Goal: Information Seeking & Learning: Learn about a topic

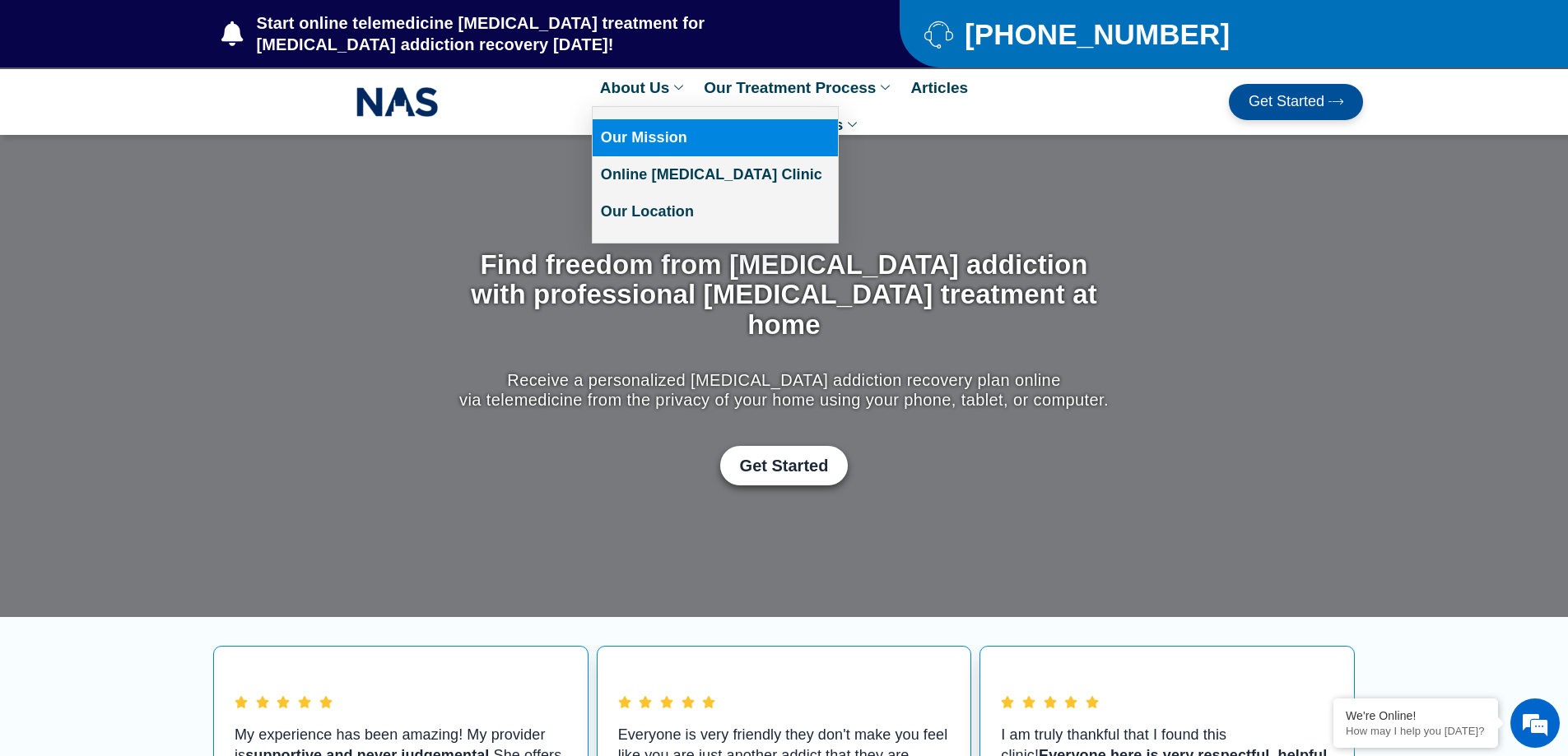
click at [643, 138] on link "Our Mission" at bounding box center [716, 138] width 245 height 37
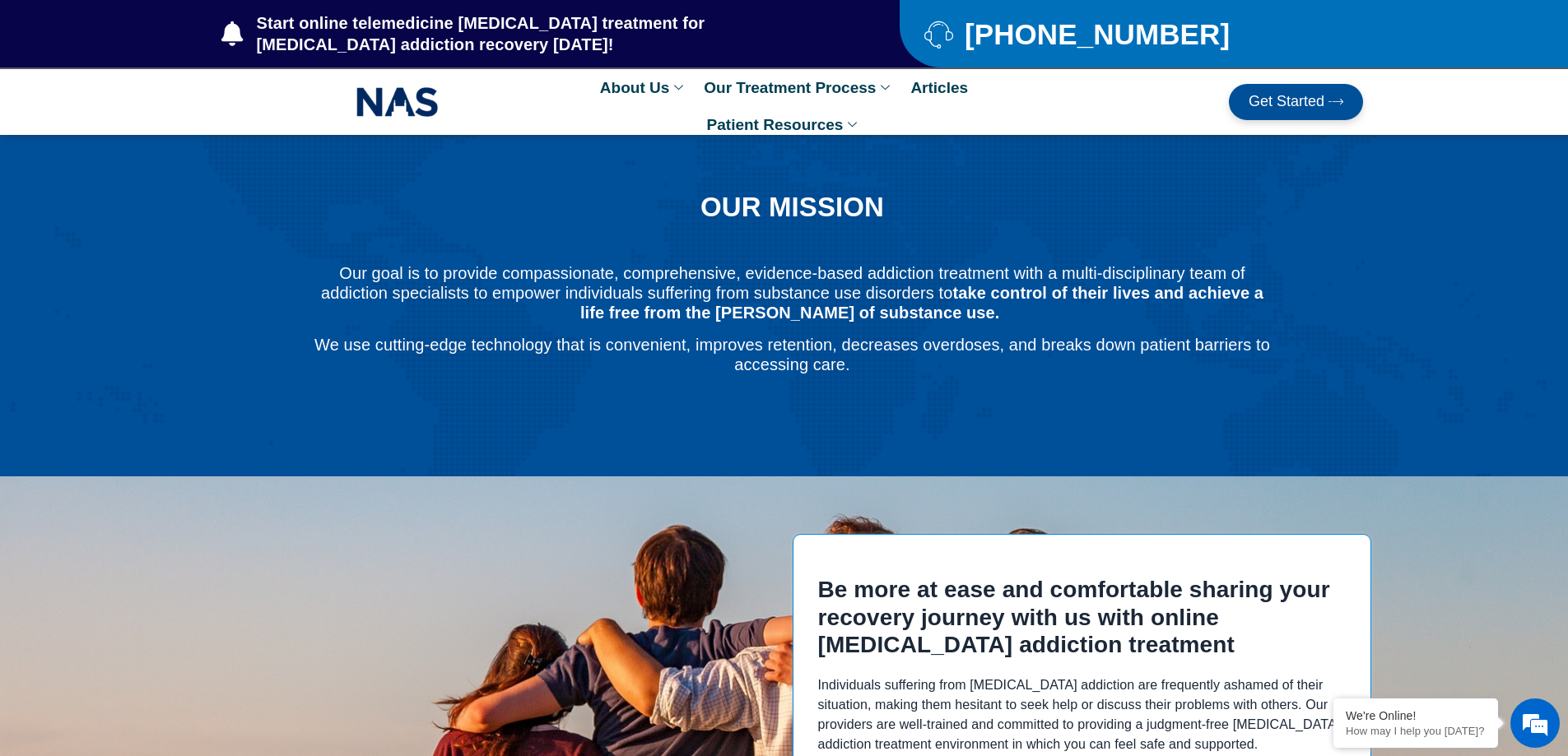
click at [396, 107] on img at bounding box center [397, 102] width 83 height 37
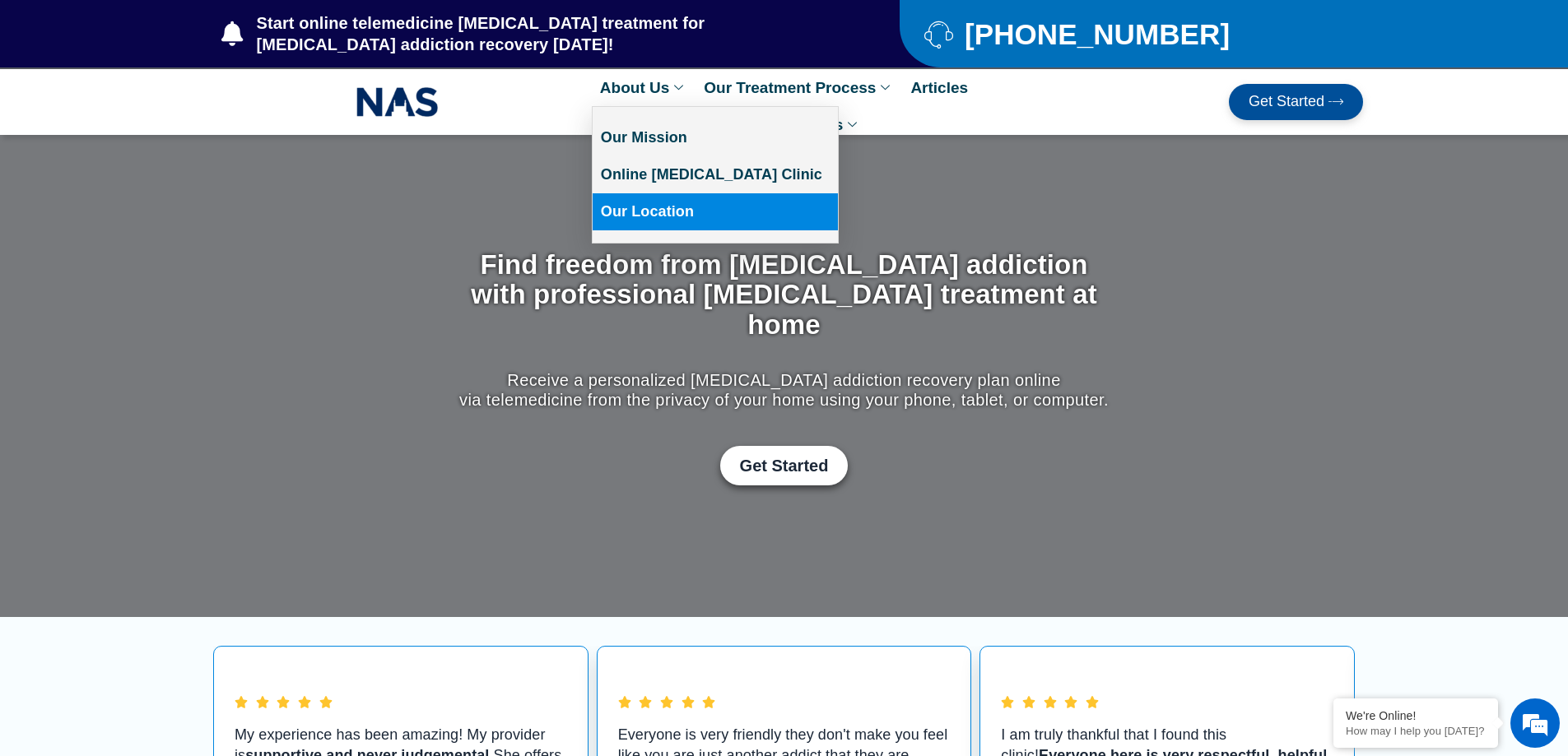
click at [649, 213] on link "Our Location" at bounding box center [716, 212] width 245 height 37
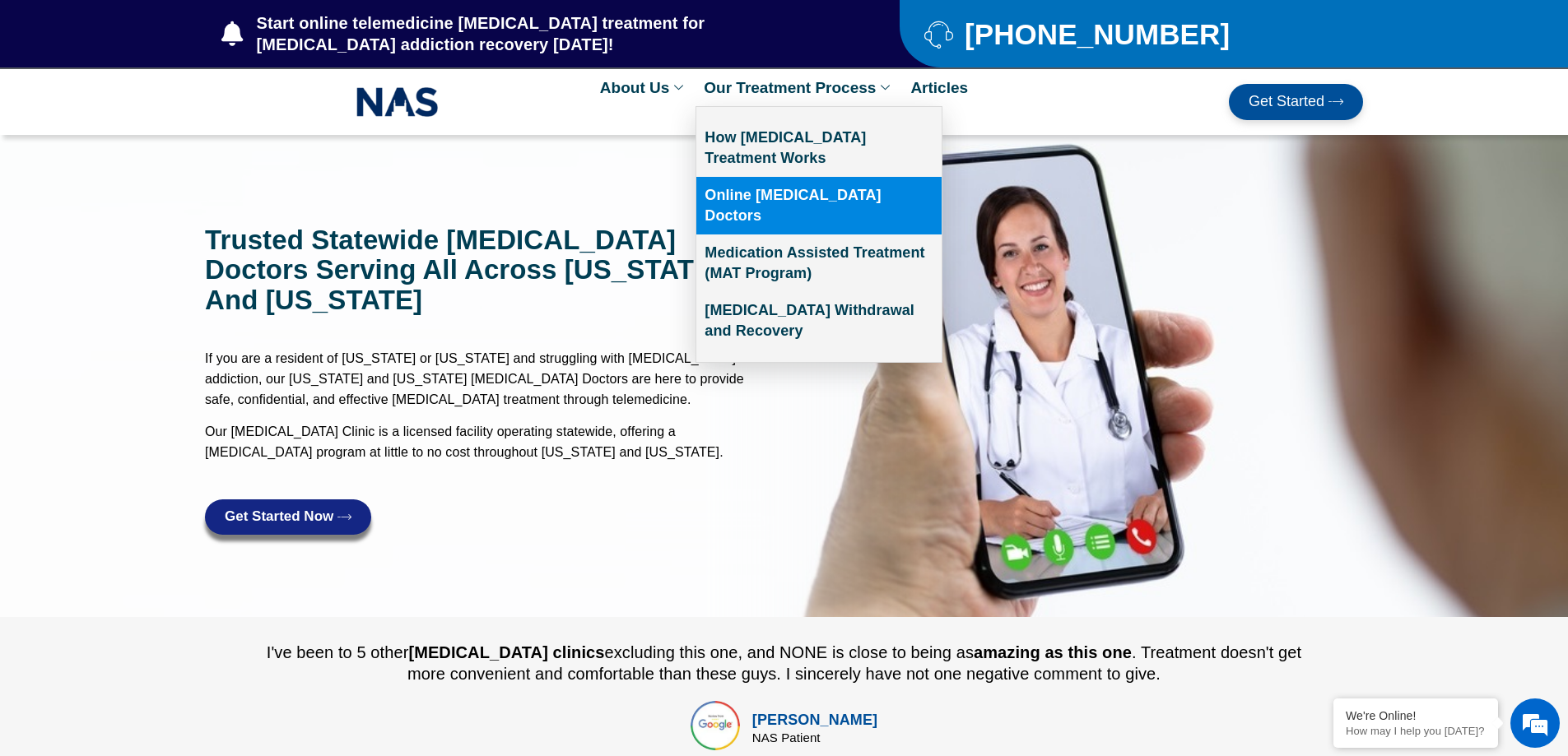
click at [824, 200] on link "Online [MEDICAL_DATA] Doctors" at bounding box center [818, 206] width 245 height 58
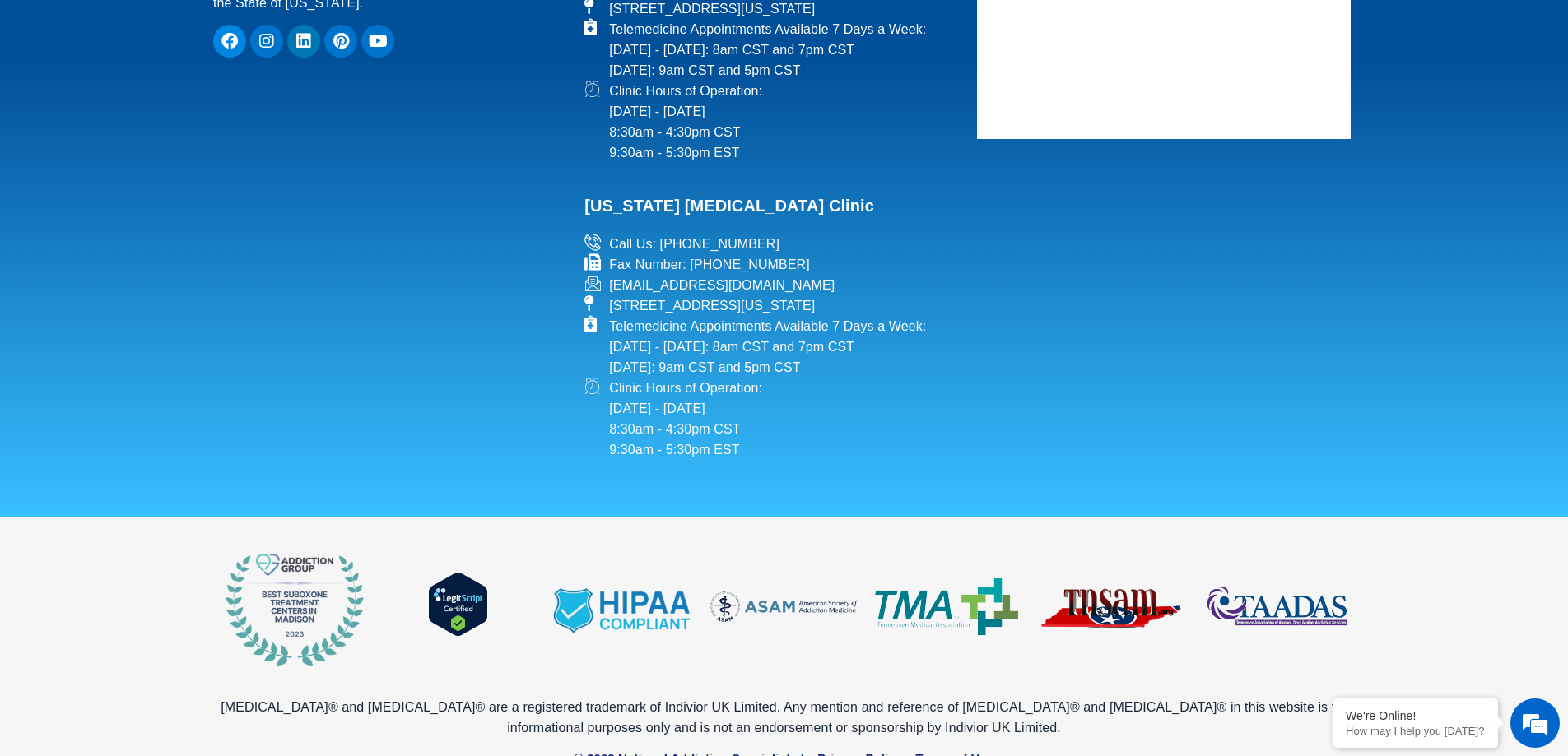
scroll to position [3760, 0]
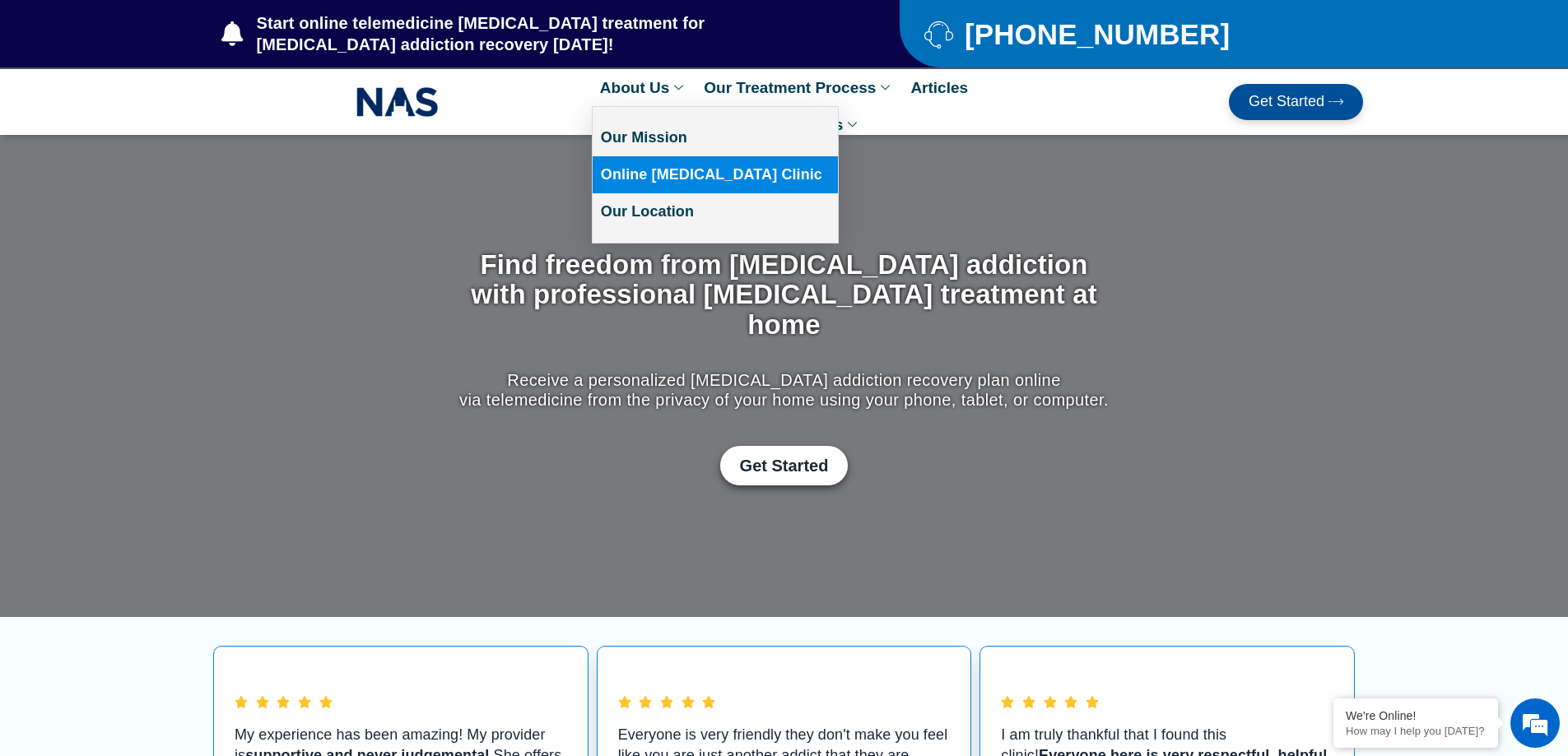
click at [681, 170] on link "Online [MEDICAL_DATA] Clinic" at bounding box center [716, 175] width 245 height 37
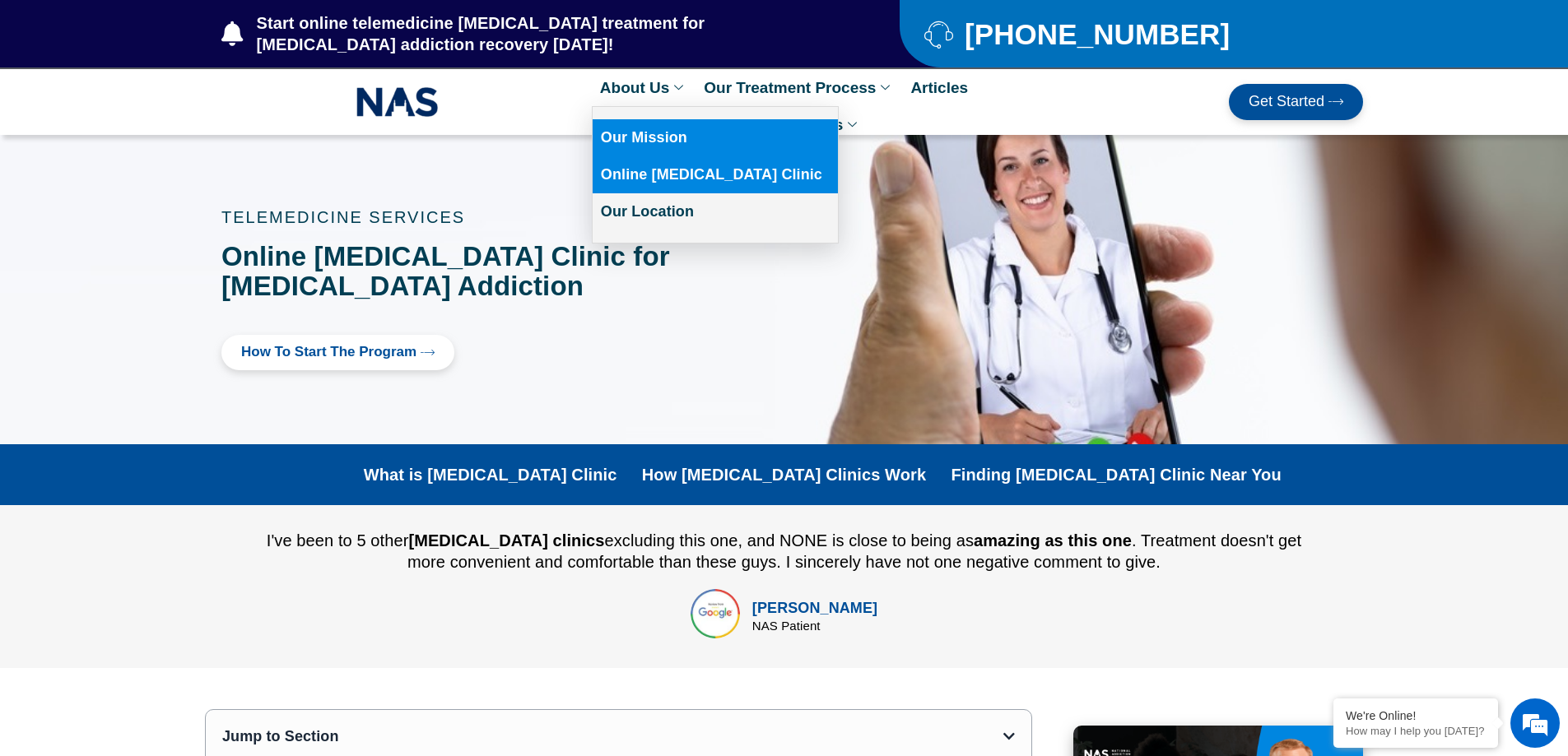
click at [647, 136] on link "Our Mission" at bounding box center [716, 138] width 245 height 37
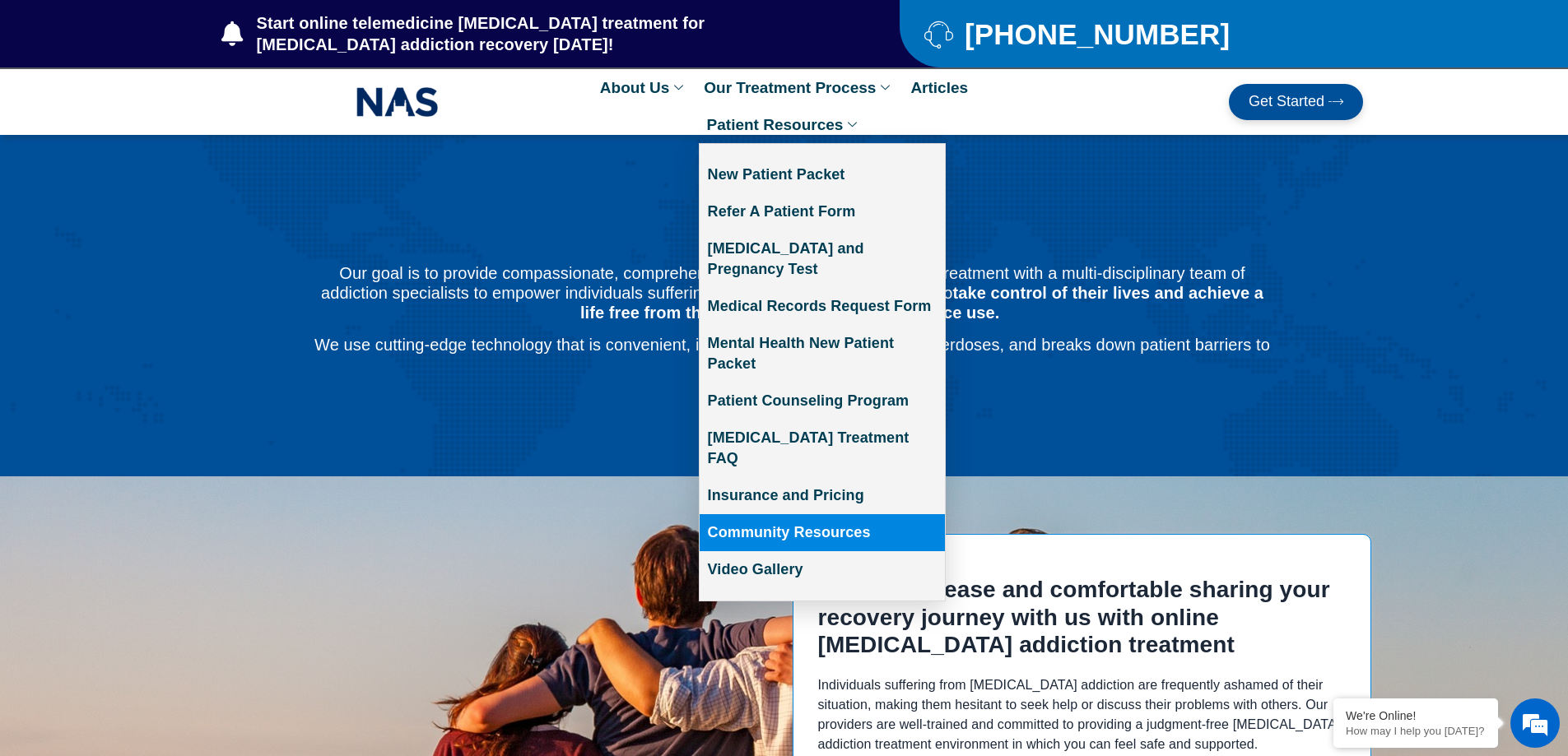
click at [765, 514] on link "Community Resources" at bounding box center [822, 533] width 245 height 37
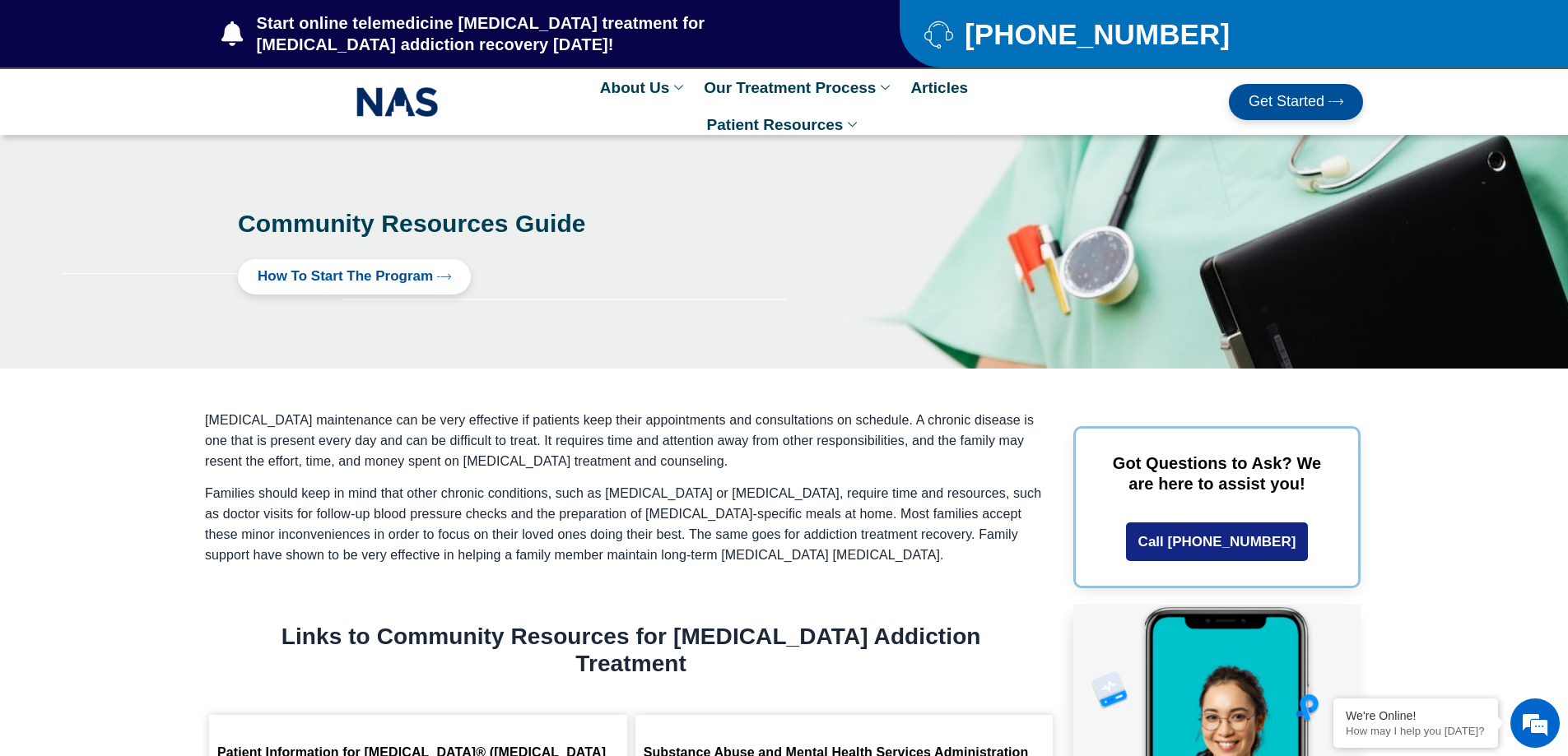
click at [955, 87] on link "Articles" at bounding box center [938, 88] width 74 height 37
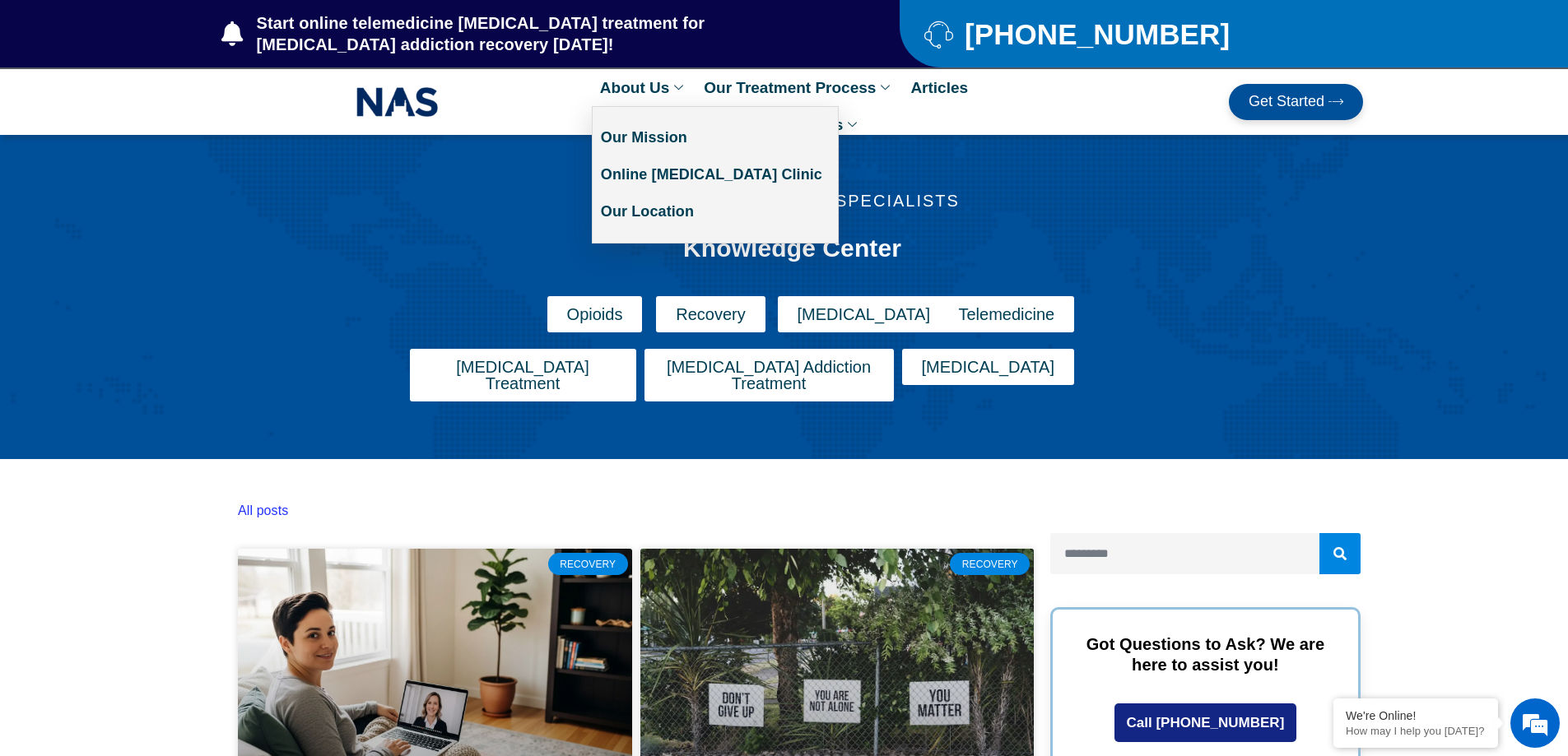
click at [637, 92] on link "About Us" at bounding box center [644, 88] width 104 height 37
click at [636, 140] on link "Our Mission" at bounding box center [716, 138] width 245 height 37
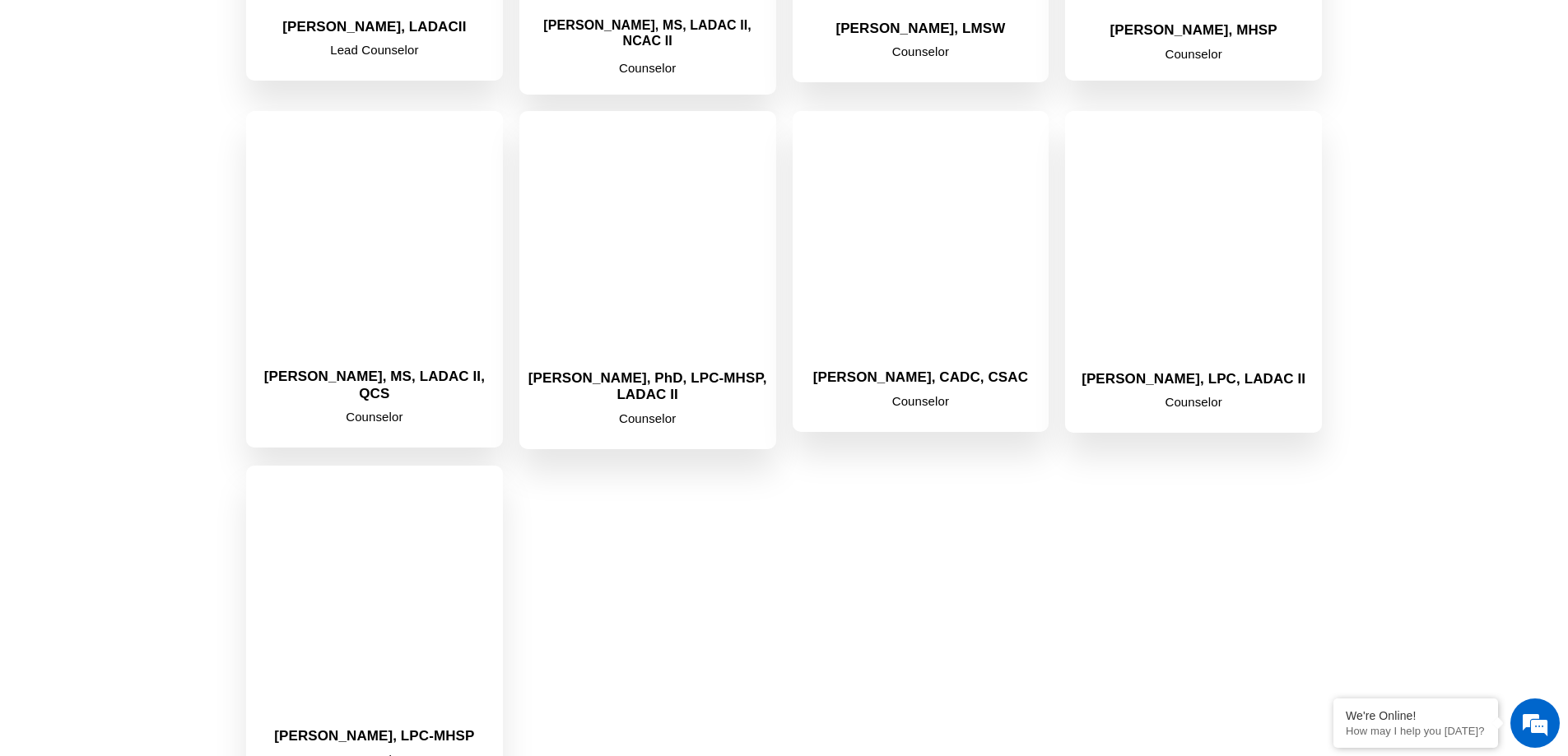
scroll to position [2468, 0]
